Goal: Task Accomplishment & Management: Complete application form

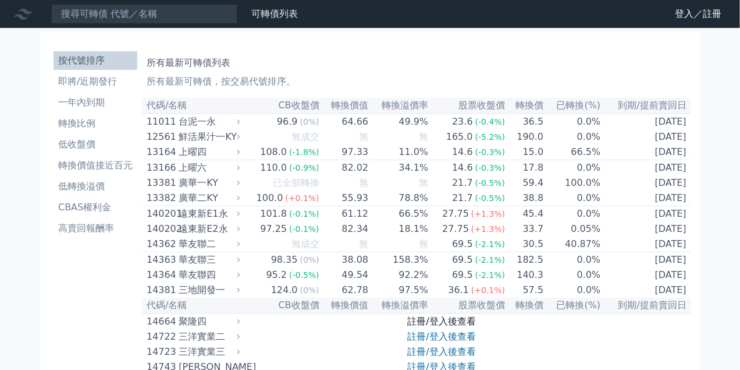
click at [437, 327] on link "註冊/登入後查看" at bounding box center [442, 320] width 68 height 11
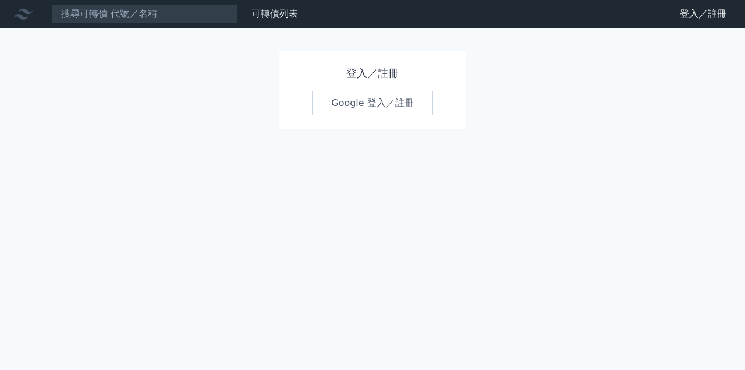
click at [365, 95] on link "Google 登入／註冊" at bounding box center [372, 103] width 121 height 24
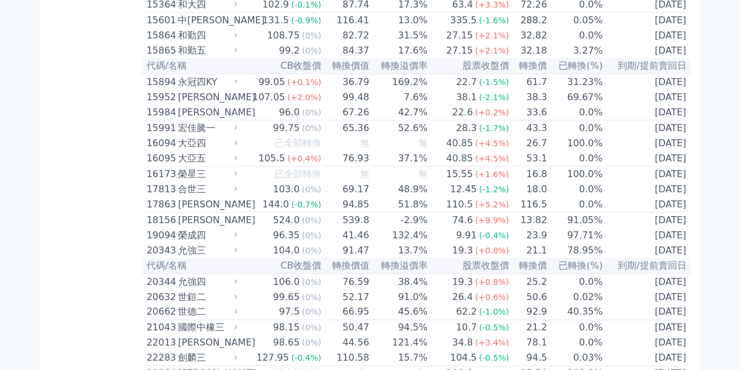
scroll to position [433, 0]
